Goal: Task Accomplishment & Management: Manage account settings

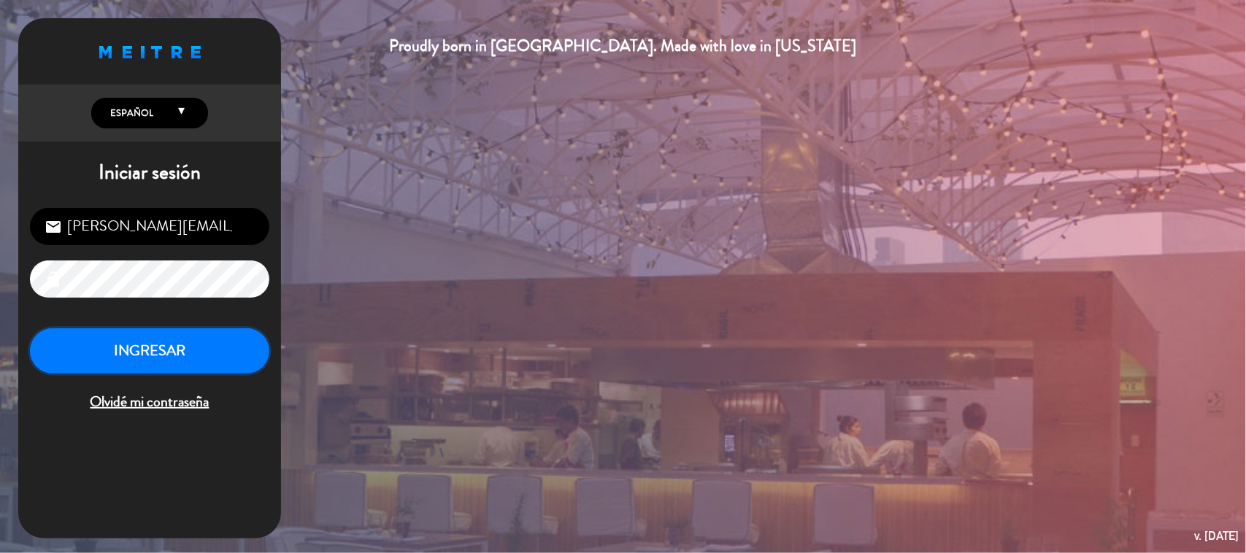
click at [194, 356] on button "INGRESAR" at bounding box center [149, 351] width 239 height 46
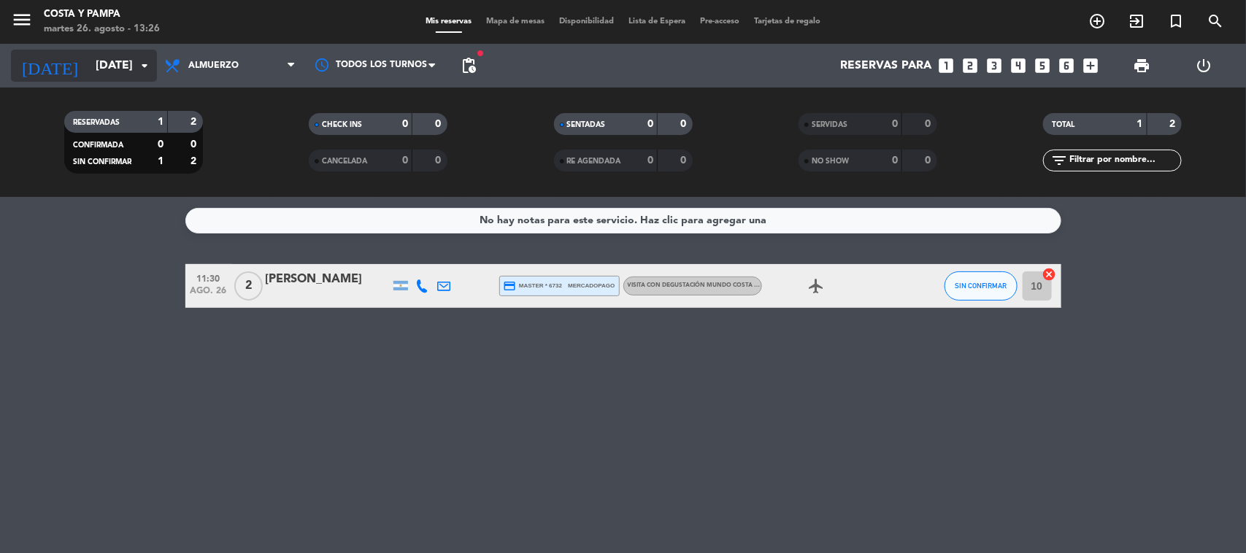
click at [130, 69] on input "mar. 26 ago." at bounding box center [165, 66] width 154 height 28
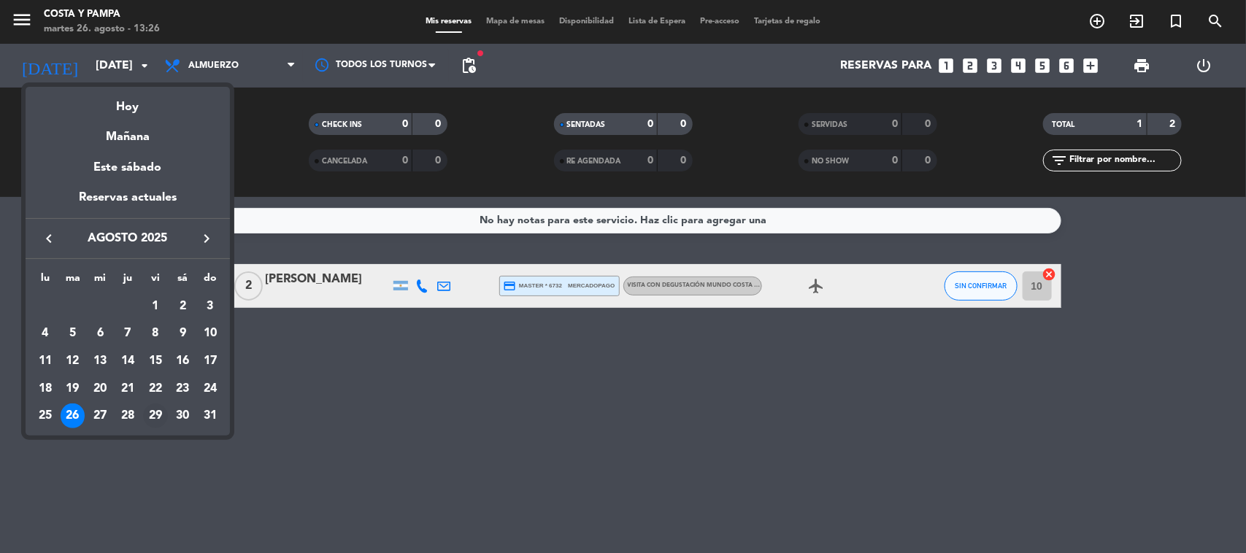
click at [153, 417] on div "29" at bounding box center [155, 416] width 25 height 25
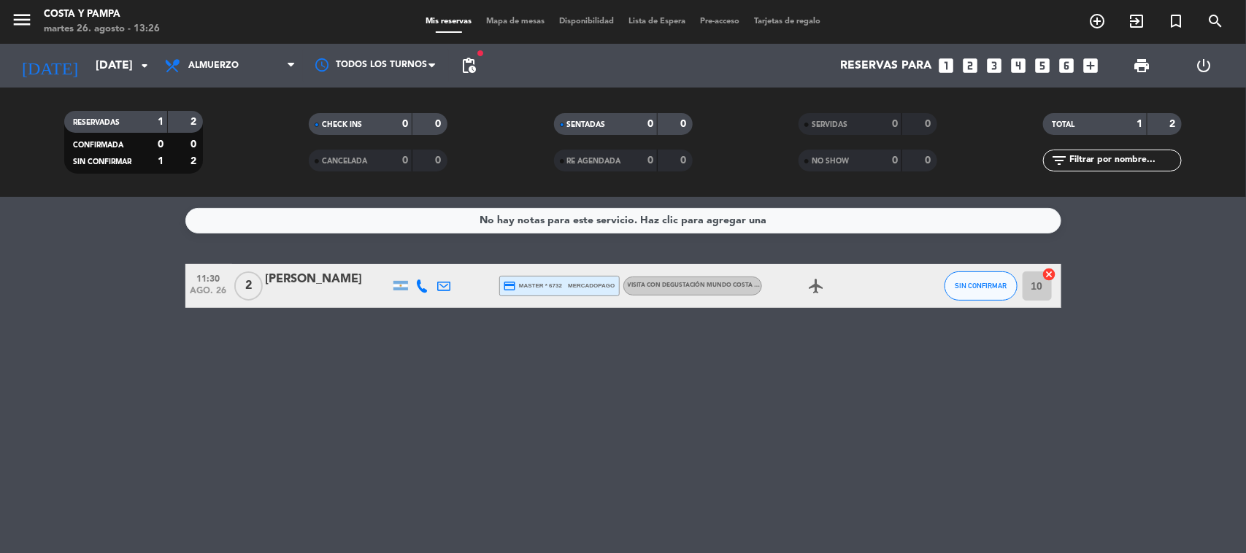
type input "vie. 29 ago."
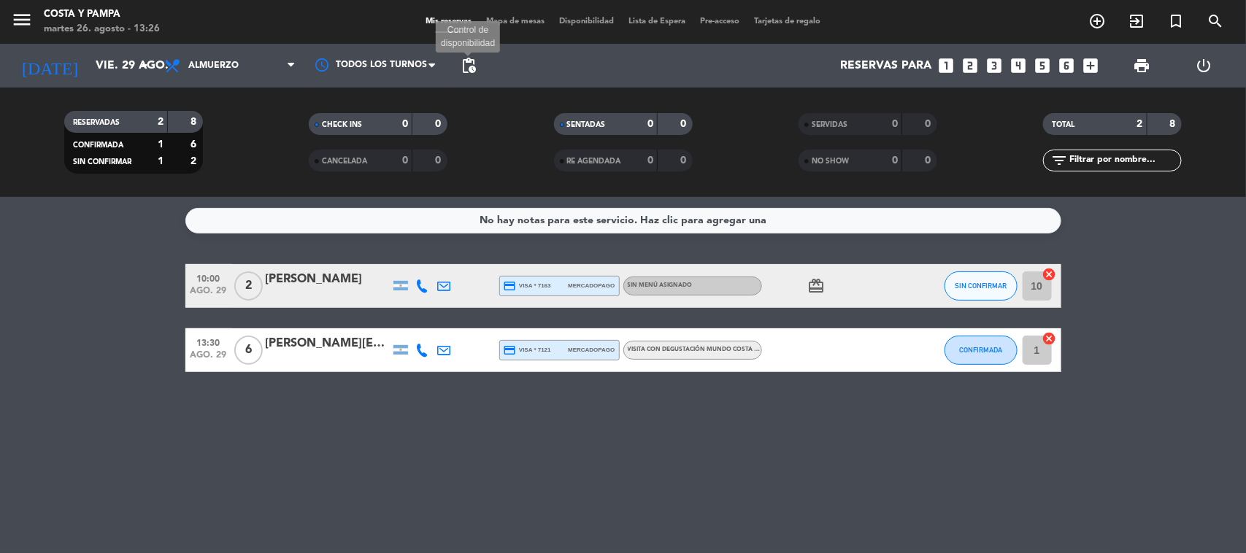
click at [465, 72] on span "pending_actions" at bounding box center [469, 66] width 18 height 18
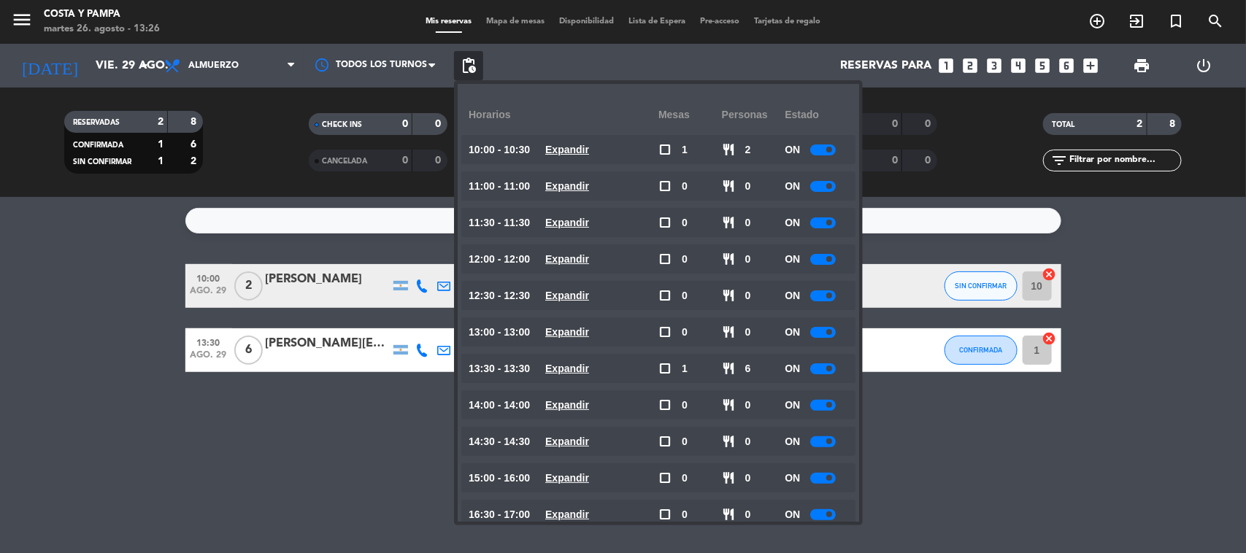
click at [826, 223] on div at bounding box center [823, 222] width 26 height 11
click at [833, 473] on div at bounding box center [823, 478] width 26 height 11
click at [821, 479] on div at bounding box center [823, 478] width 26 height 11
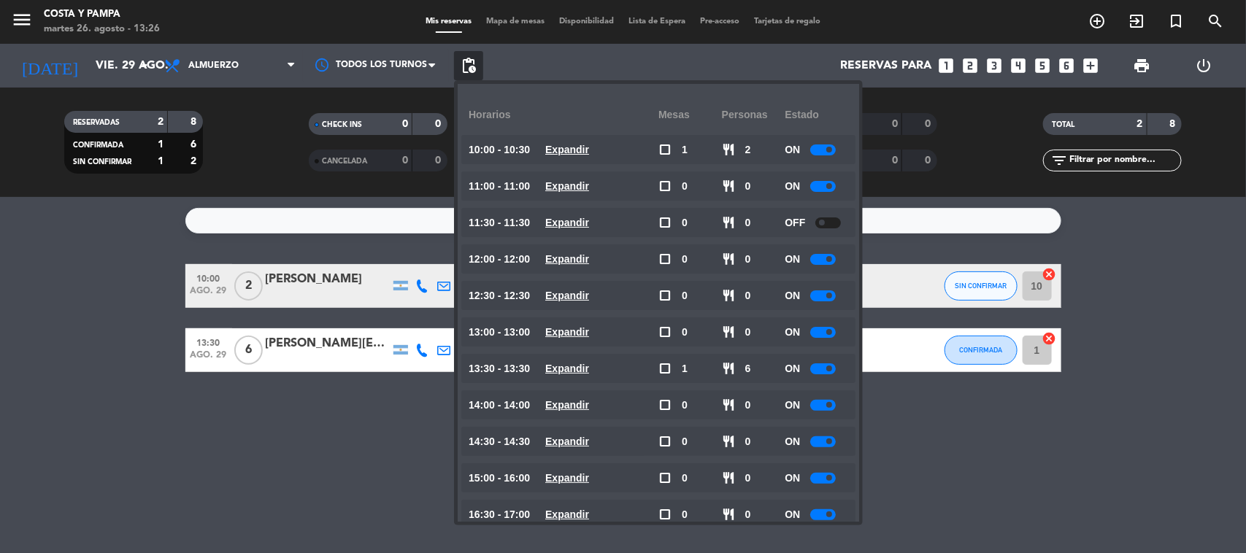
click at [821, 479] on div at bounding box center [823, 478] width 26 height 11
click at [939, 496] on div "No hay notas para este servicio. Haz clic para agregar una 10:00 ago. 29 2 Gonz…" at bounding box center [623, 375] width 1246 height 356
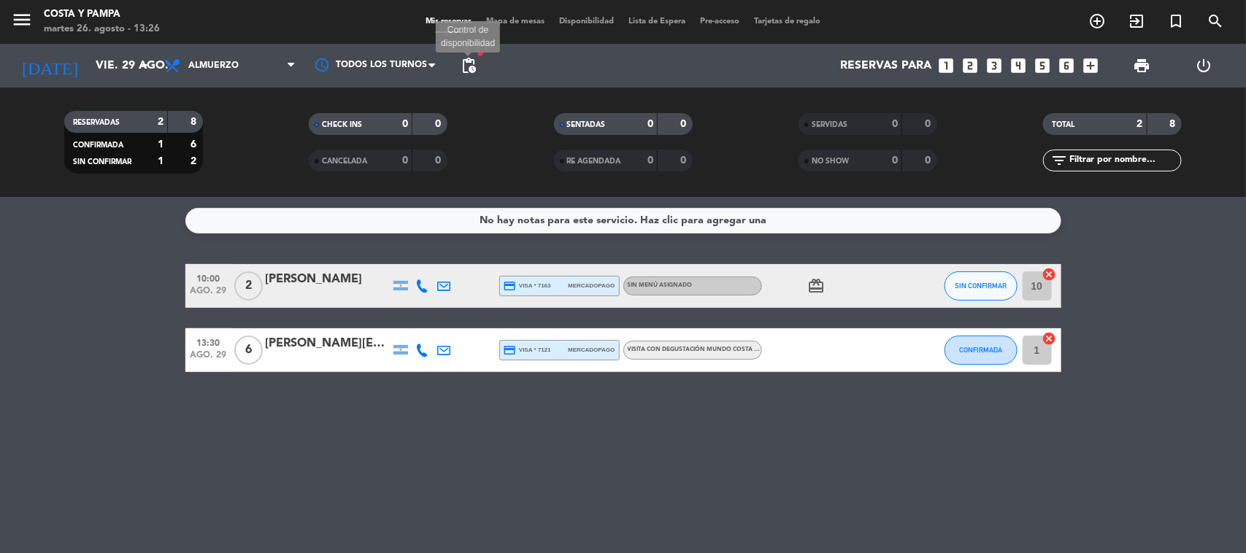
click at [467, 61] on span "pending_actions" at bounding box center [469, 66] width 18 height 18
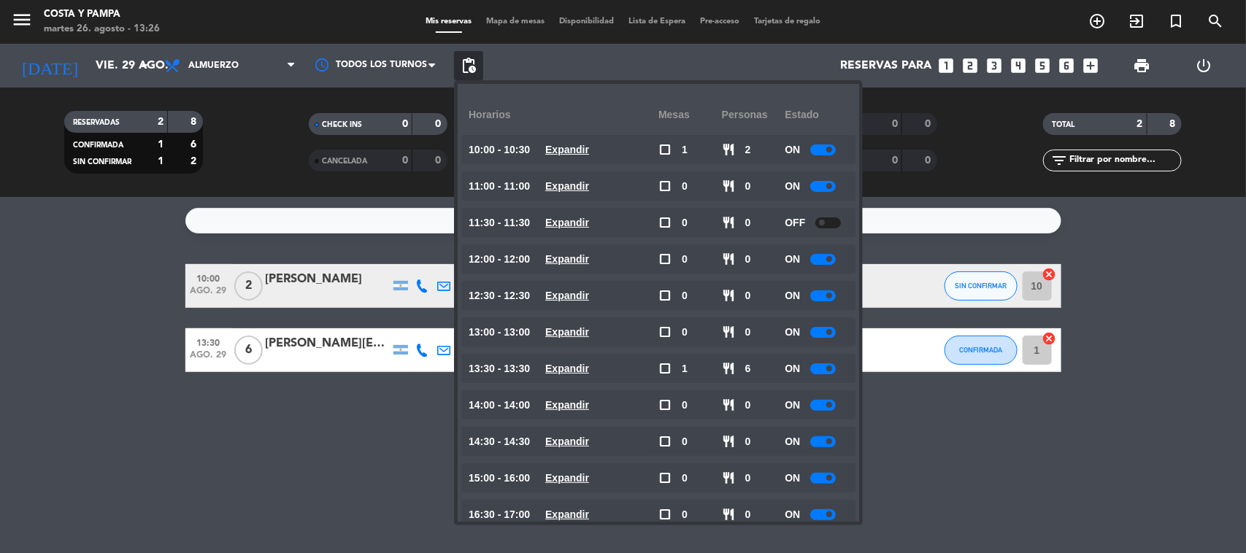
click at [829, 476] on span at bounding box center [829, 478] width 6 height 6
click at [801, 477] on div "ON" at bounding box center [816, 477] width 63 height 29
click at [811, 471] on div "ON" at bounding box center [816, 477] width 63 height 29
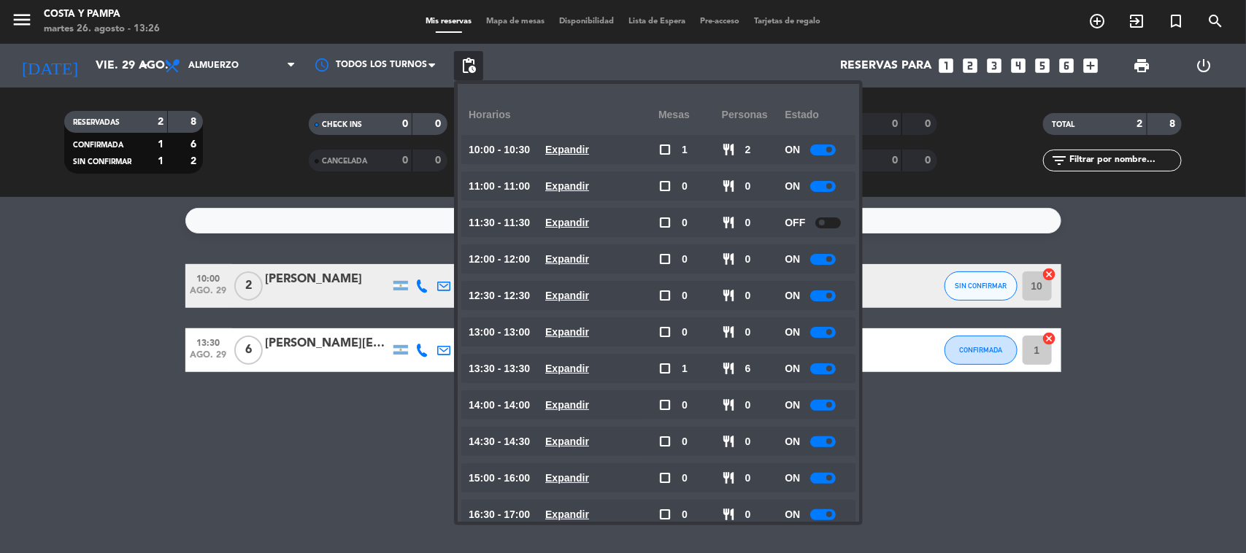
click at [816, 474] on div at bounding box center [823, 478] width 26 height 11
click at [827, 473] on div at bounding box center [823, 478] width 26 height 11
click at [822, 476] on div at bounding box center [823, 478] width 26 height 11
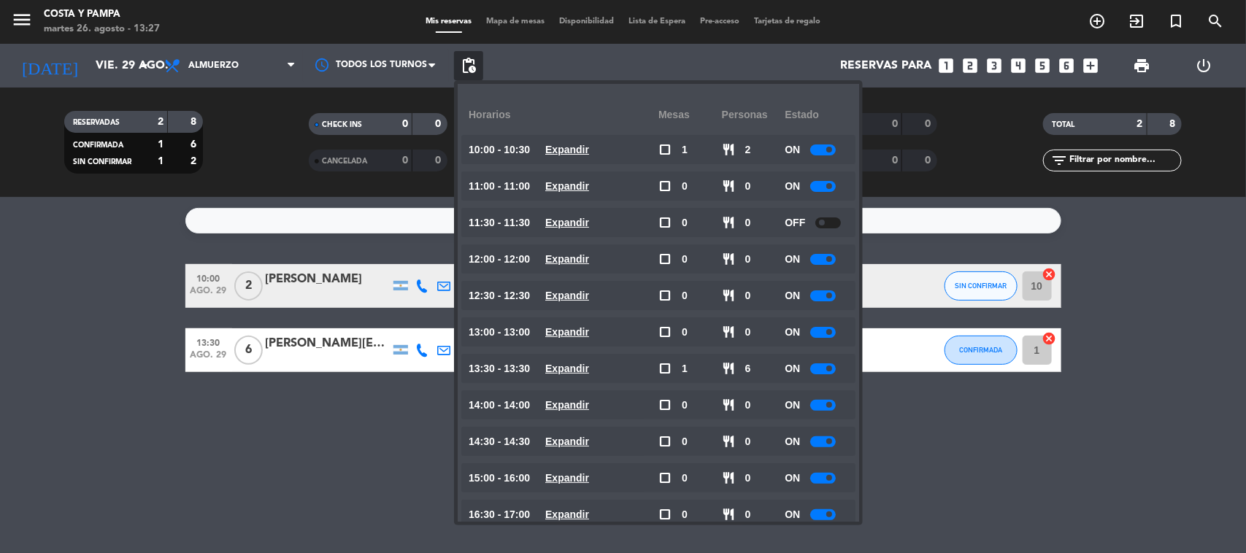
click at [822, 476] on div at bounding box center [823, 478] width 26 height 11
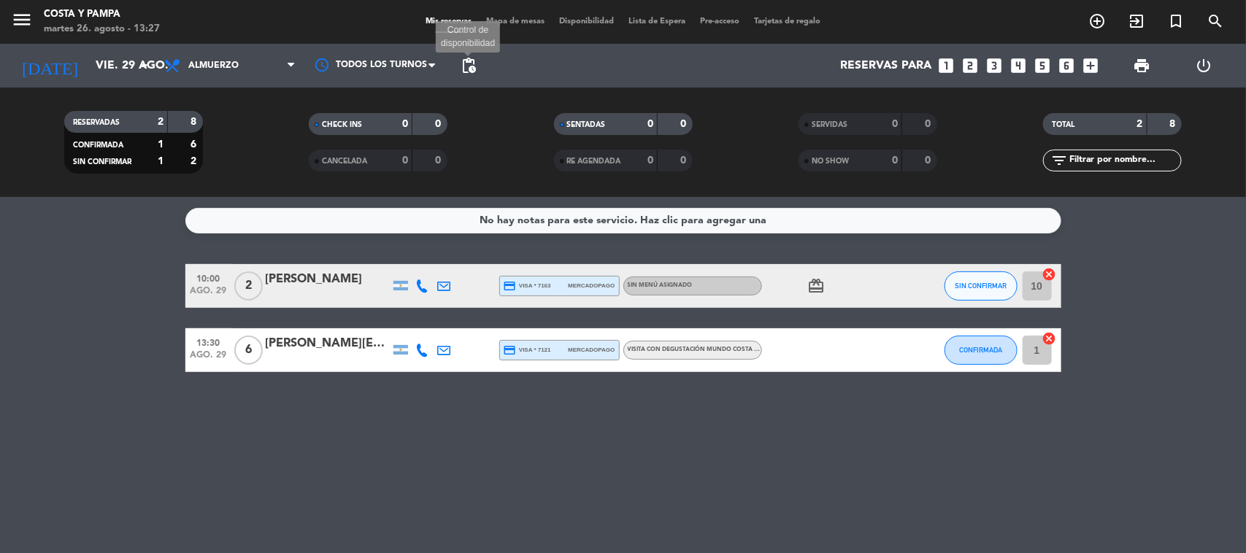
click at [465, 66] on span "pending_actions" at bounding box center [469, 66] width 18 height 18
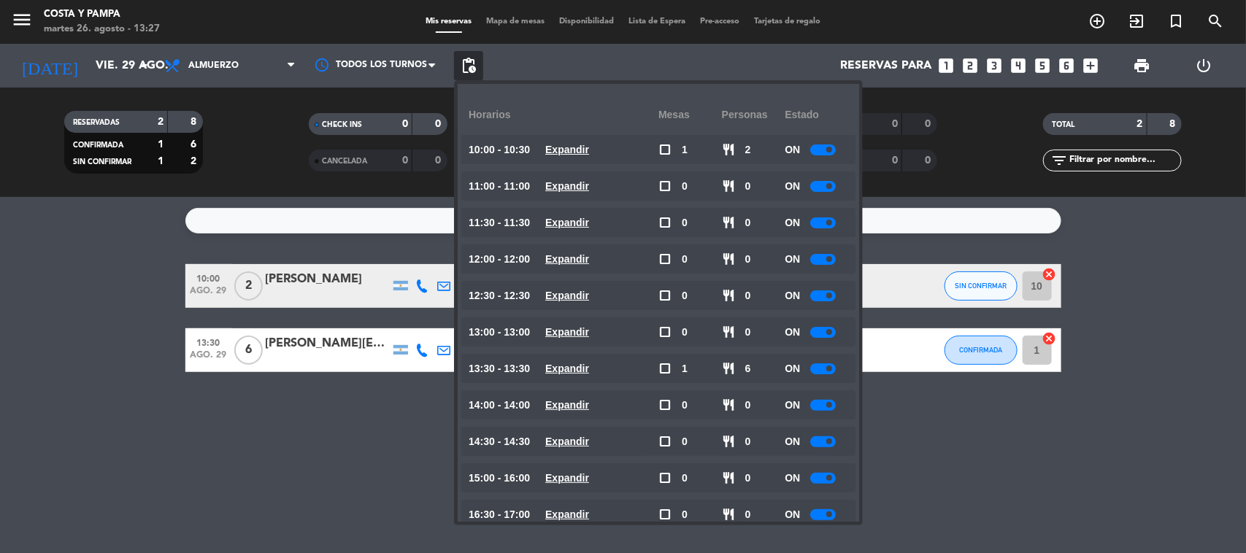
click at [826, 480] on div at bounding box center [823, 478] width 26 height 11
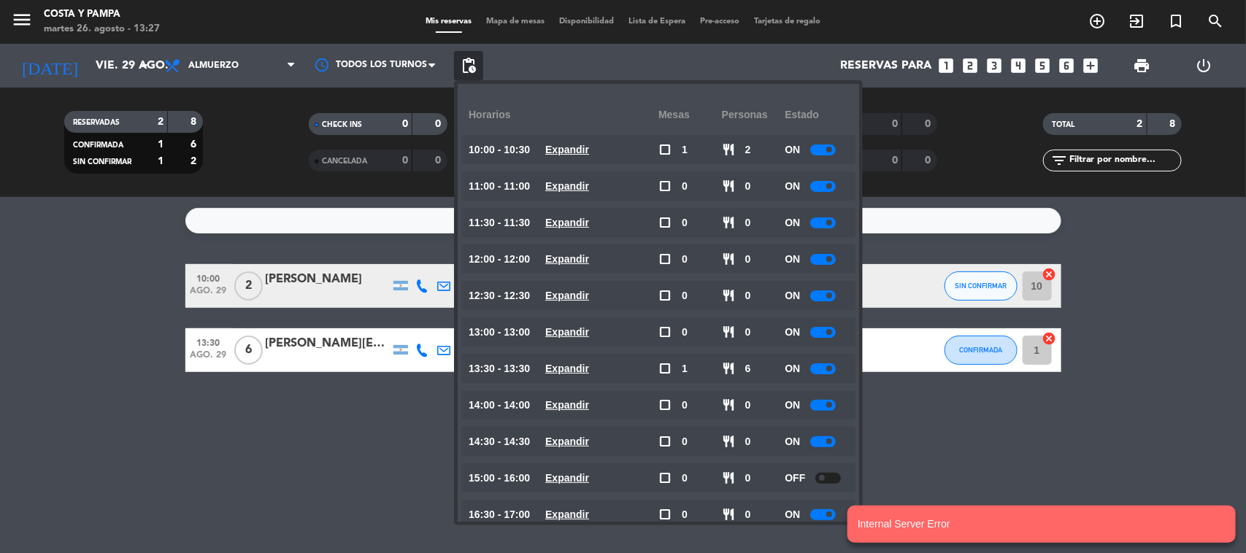
click at [821, 217] on div at bounding box center [823, 222] width 26 height 11
click at [822, 223] on div at bounding box center [823, 222] width 26 height 11
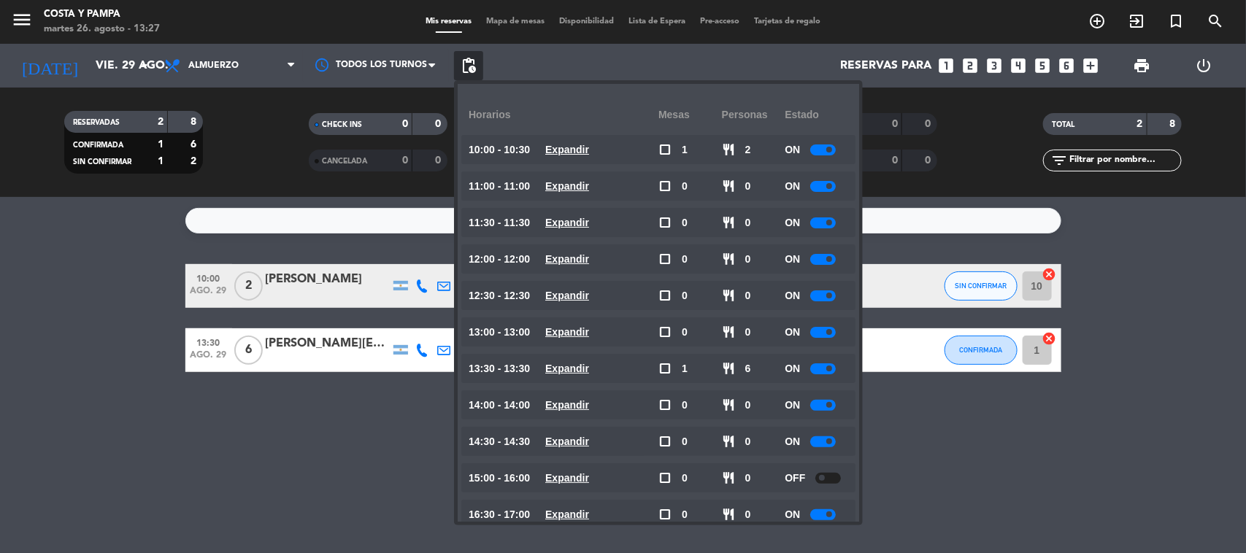
click at [822, 219] on div at bounding box center [823, 222] width 26 height 11
click at [830, 223] on span at bounding box center [829, 223] width 6 height 6
